Goal: Information Seeking & Learning: Learn about a topic

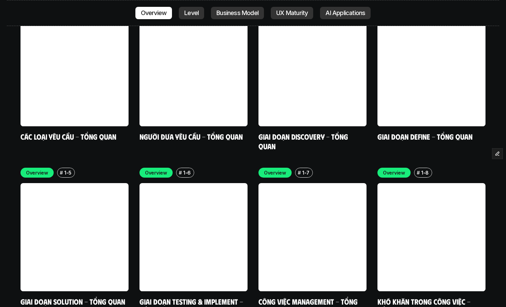
scroll to position [2013, 0]
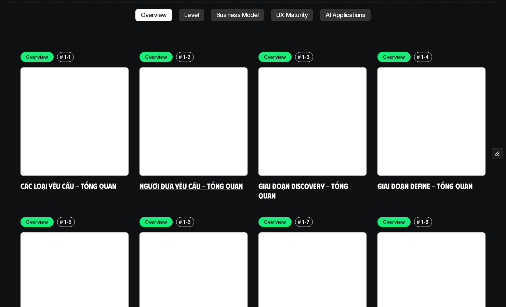
click at [175, 121] on link at bounding box center [193, 121] width 108 height 108
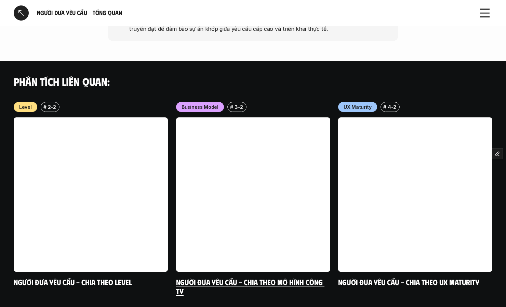
scroll to position [509, 0]
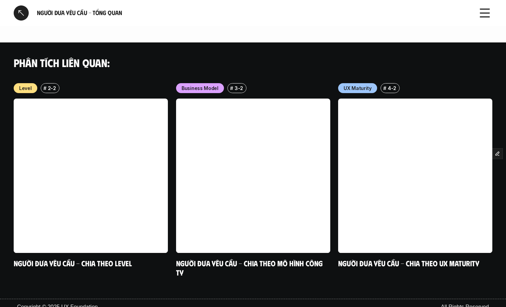
click at [25, 17] on div at bounding box center [21, 12] width 15 height 15
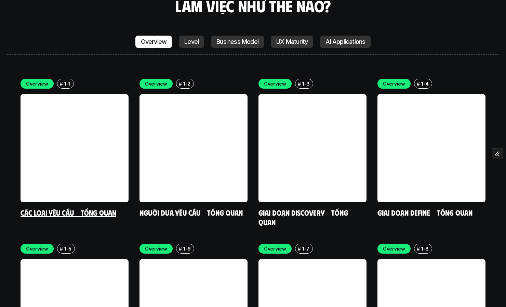
scroll to position [1995, 0]
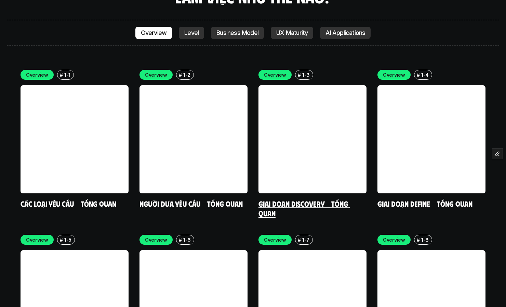
click at [298, 199] on link "Giai đoạn Discovery - Tổng quan" at bounding box center [303, 208] width 91 height 19
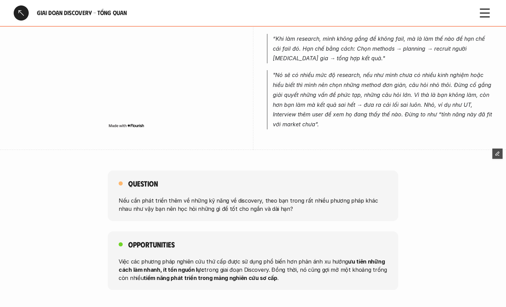
scroll to position [556, 0]
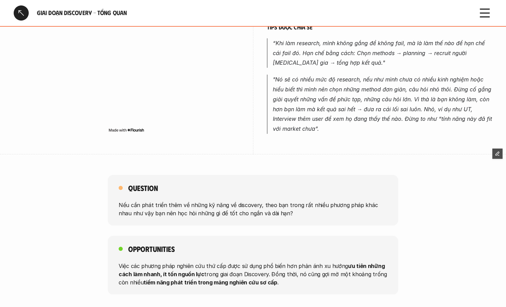
click at [26, 13] on div at bounding box center [21, 12] width 15 height 15
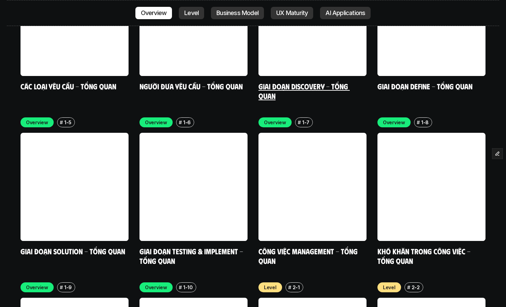
scroll to position [2150, 0]
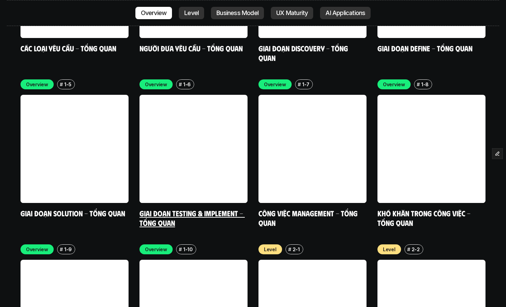
click at [229, 208] on link "Giai đoạn Testing & Implement - Tổng quan" at bounding box center [191, 217] width 105 height 19
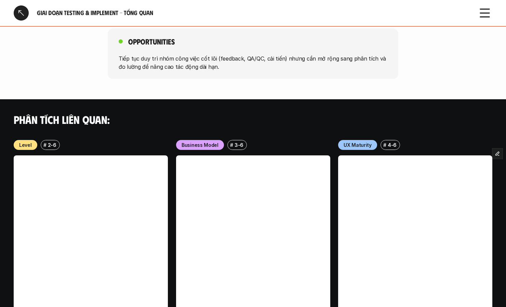
scroll to position [575, 0]
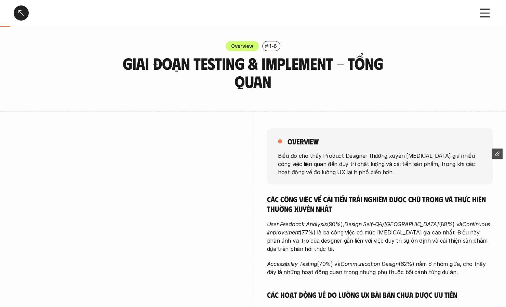
click at [20, 14] on div at bounding box center [21, 12] width 15 height 15
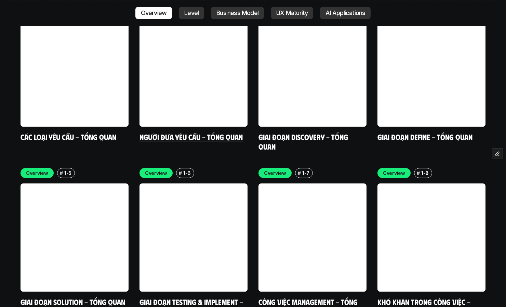
scroll to position [2100, 0]
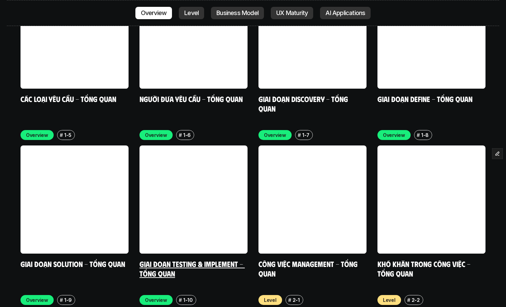
click at [201, 145] on link at bounding box center [193, 199] width 108 height 108
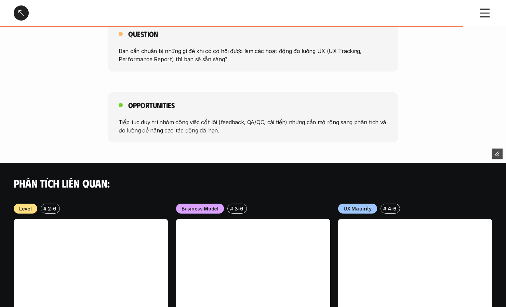
scroll to position [585, 0]
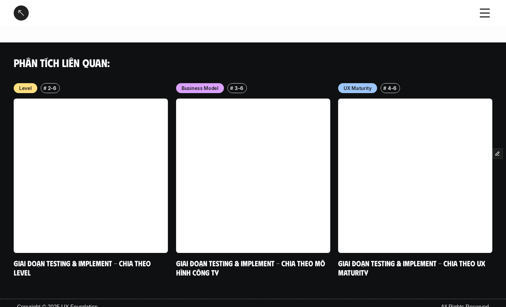
click at [21, 11] on div at bounding box center [21, 12] width 15 height 15
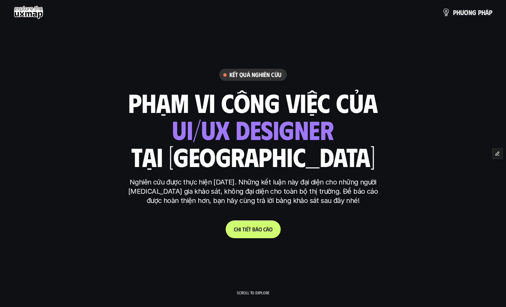
click at [30, 10] on use at bounding box center [29, 12] width 30 height 14
